Goal: Information Seeking & Learning: Learn about a topic

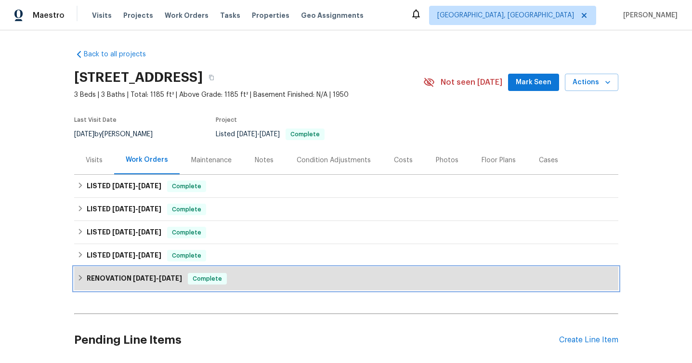
click at [152, 283] on h6 "RENOVATION [DATE] - [DATE]" at bounding box center [134, 279] width 95 height 12
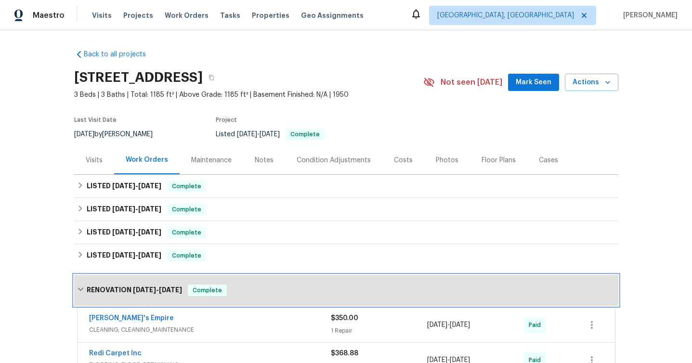
scroll to position [236, 0]
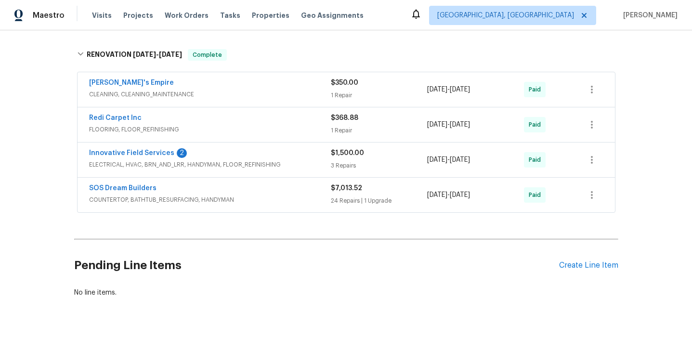
click at [211, 192] on div "SOS Dream Builders" at bounding box center [210, 190] width 242 height 12
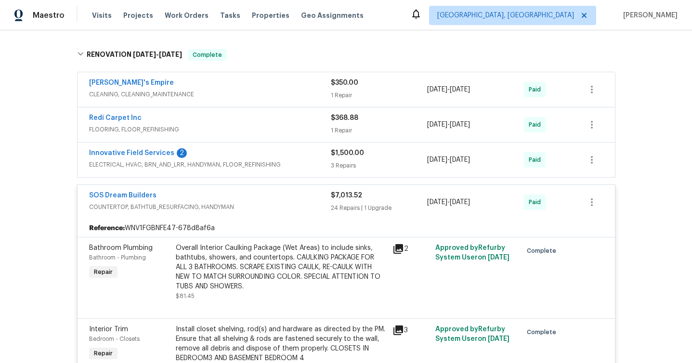
click at [210, 154] on div "Innovative Field Services 2" at bounding box center [210, 154] width 242 height 12
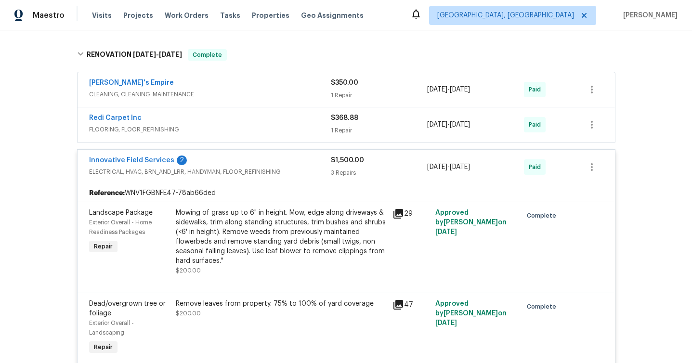
click at [228, 124] on div "Redi Carpet Inc" at bounding box center [210, 119] width 242 height 12
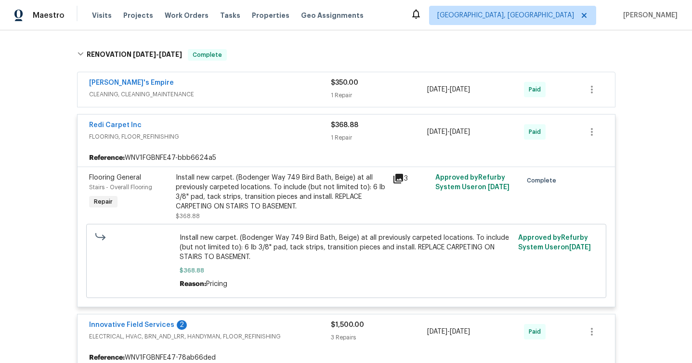
click at [225, 84] on div "[PERSON_NAME]'s Empire" at bounding box center [210, 84] width 242 height 12
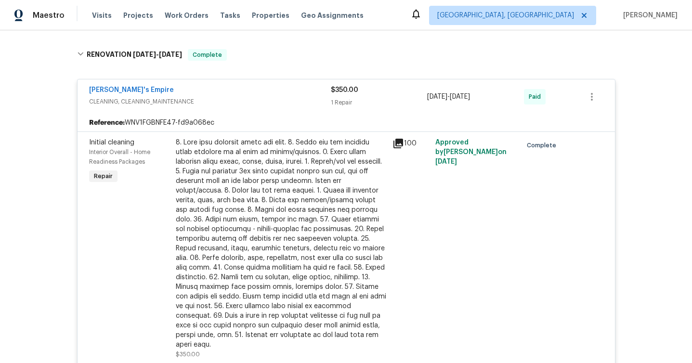
scroll to position [147, 0]
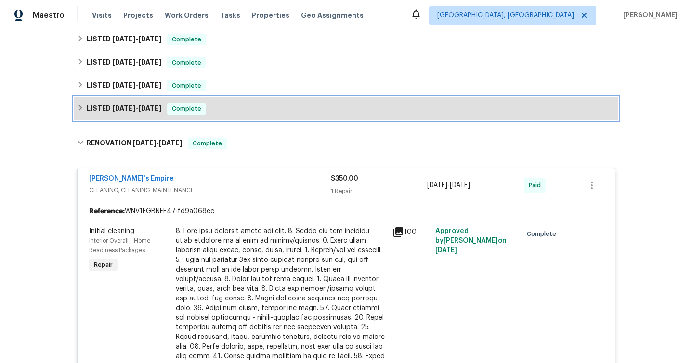
click at [188, 112] on span "Complete" at bounding box center [186, 109] width 37 height 10
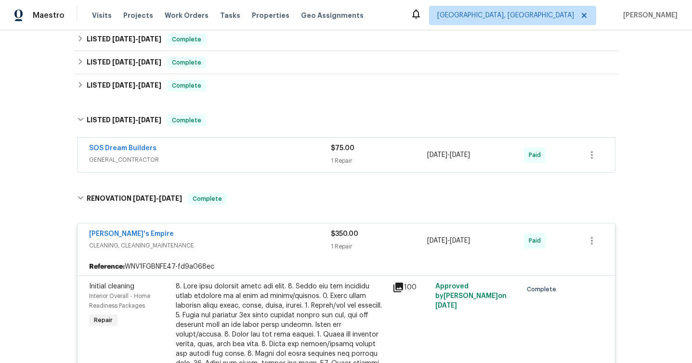
click at [197, 157] on span "GENERAL_CONTRACTOR" at bounding box center [210, 160] width 242 height 10
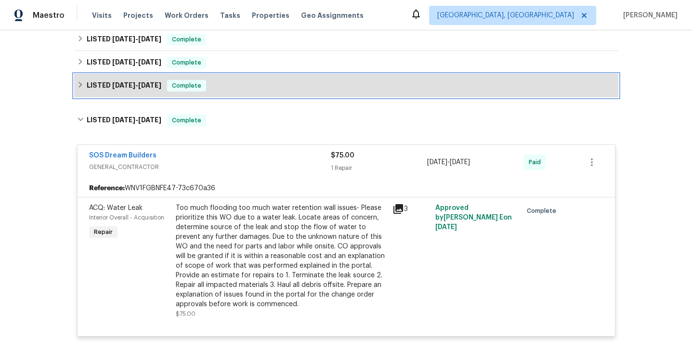
click at [204, 86] on span "Complete" at bounding box center [186, 86] width 37 height 10
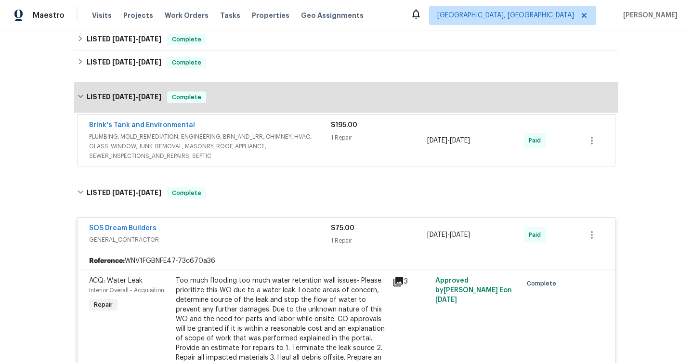
click at [204, 135] on span "PLUMBING, MOLD_REMEDIATION, ENGINEERING, BRN_AND_LRR, CHIMNEY, HVAC, GLASS_WIND…" at bounding box center [210, 146] width 242 height 29
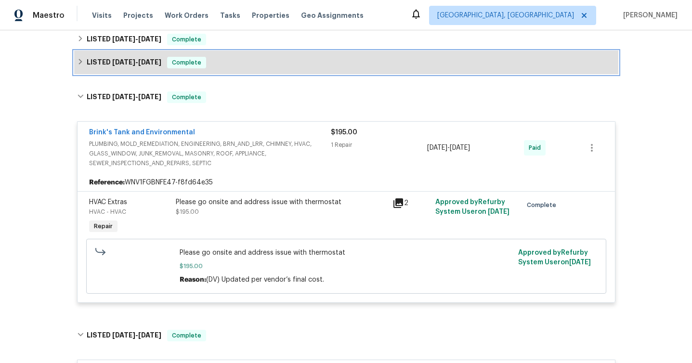
click at [200, 65] on span "Complete" at bounding box center [186, 63] width 37 height 10
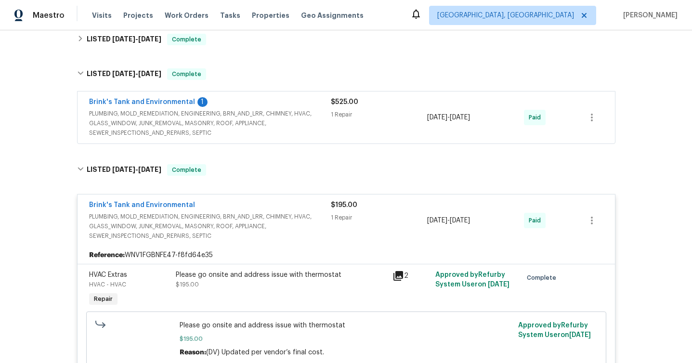
click at [213, 126] on span "PLUMBING, MOLD_REMEDIATION, ENGINEERING, BRN_AND_LRR, CHIMNEY, HVAC, GLASS_WIND…" at bounding box center [210, 123] width 242 height 29
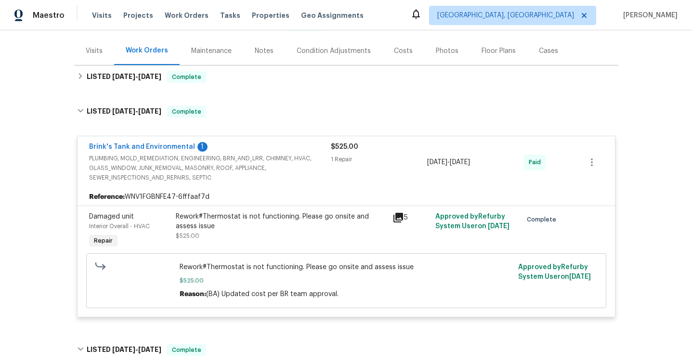
scroll to position [93, 0]
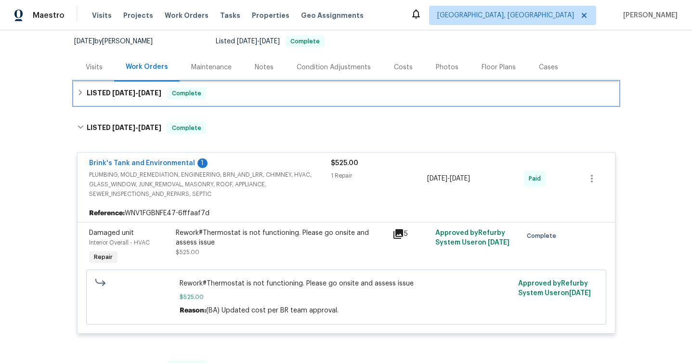
click at [213, 100] on div "LISTED [DATE] - [DATE] Complete" at bounding box center [346, 93] width 545 height 23
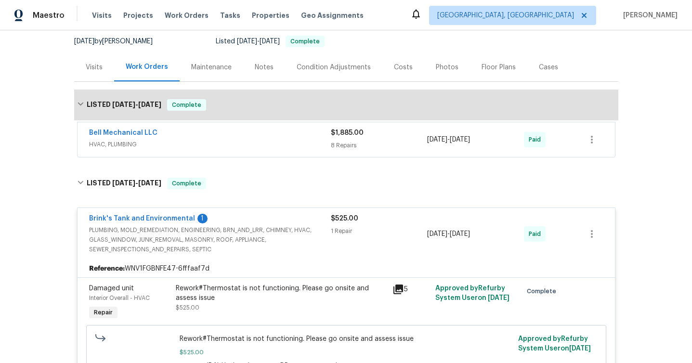
click at [206, 143] on span "HVAC, PLUMBING" at bounding box center [210, 145] width 242 height 10
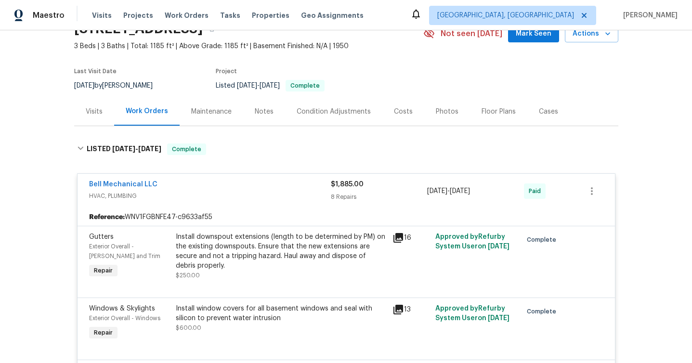
scroll to position [67, 0]
